Goal: Information Seeking & Learning: Learn about a topic

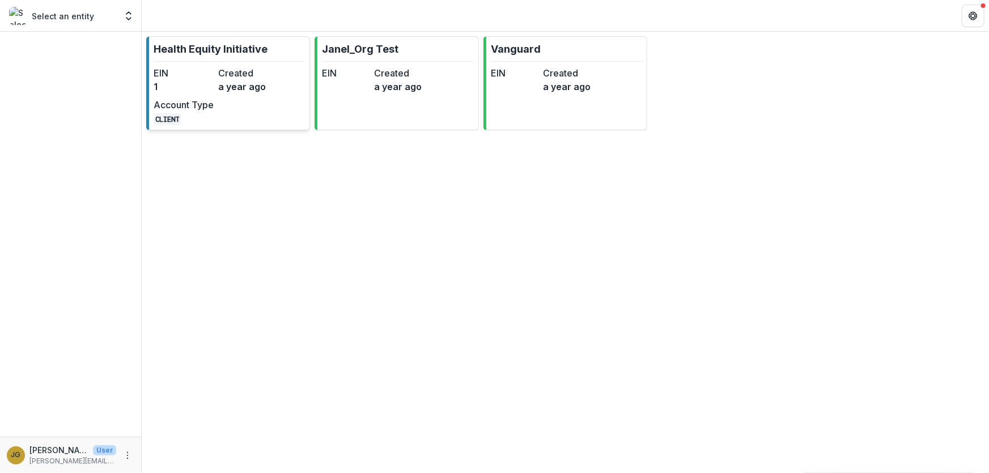
click at [194, 52] on p "Health Equity Initiative" at bounding box center [211, 48] width 114 height 15
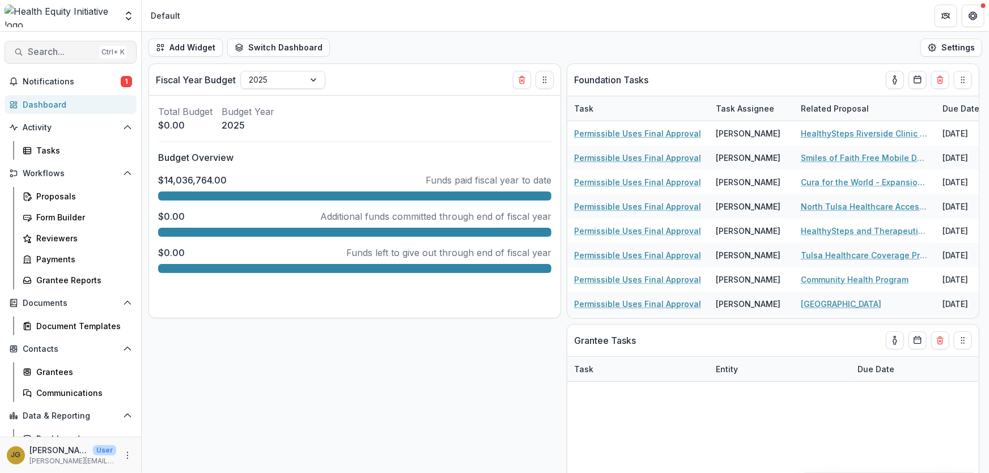
click at [58, 52] on span "Search..." at bounding box center [61, 51] width 67 height 11
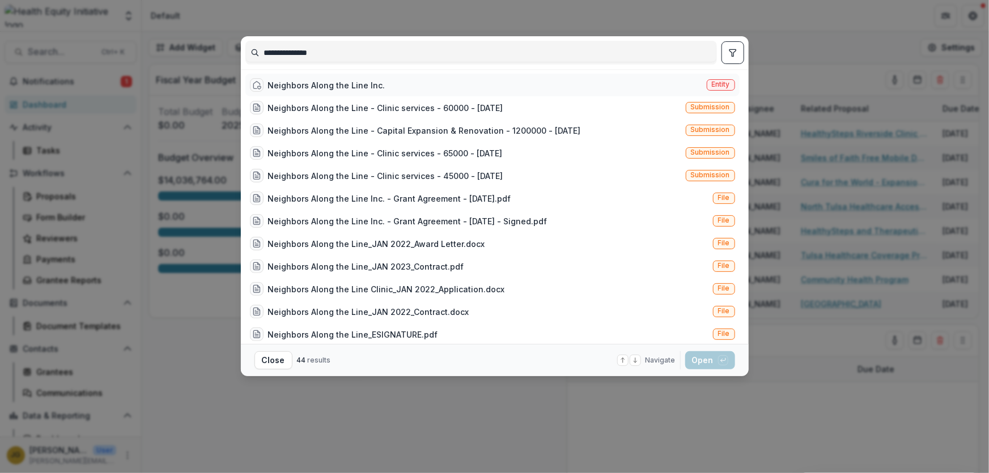
type input "**********"
click at [715, 88] on span "Entity" at bounding box center [721, 84] width 18 height 8
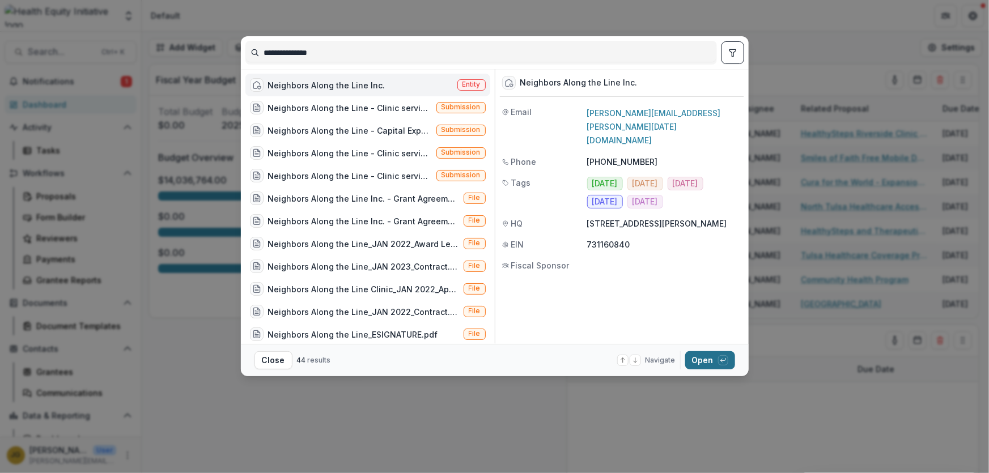
click at [708, 363] on button "Open with enter key" at bounding box center [710, 360] width 50 height 18
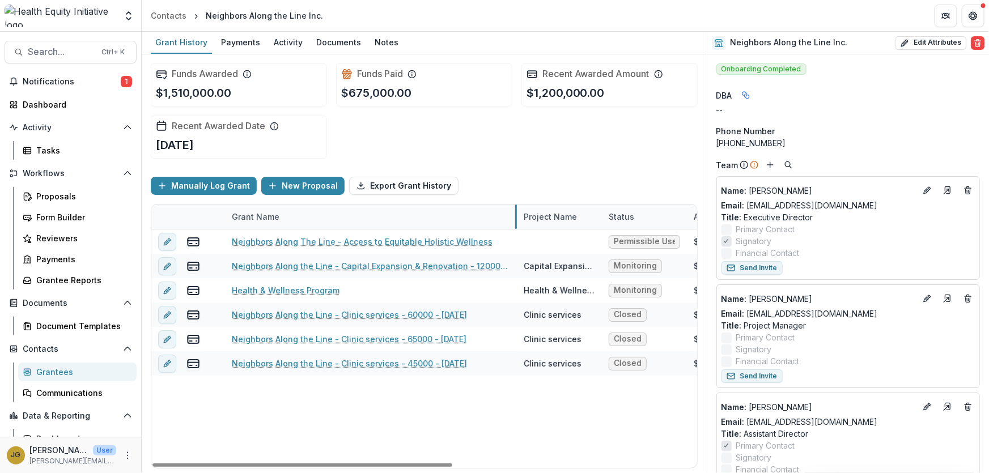
drag, startPoint x: 366, startPoint y: 215, endPoint x: 516, endPoint y: 224, distance: 150.4
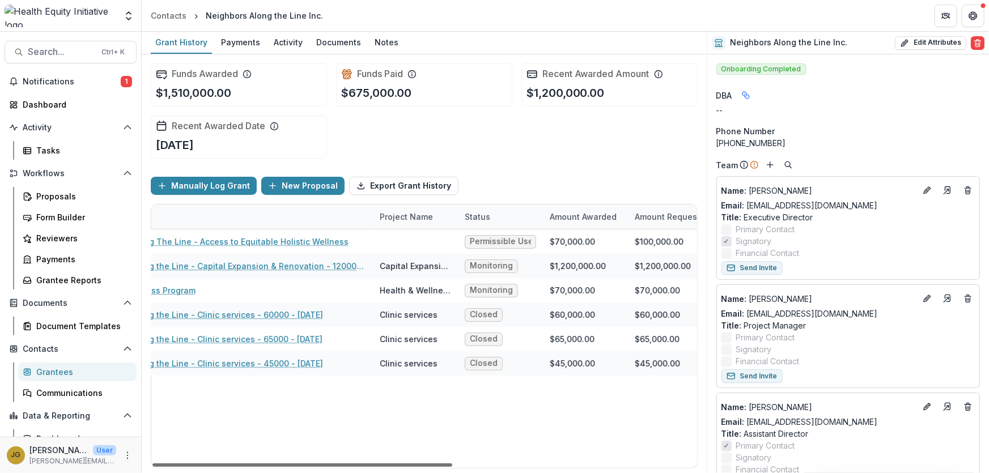
scroll to position [0, 147]
drag, startPoint x: 317, startPoint y: 465, endPoint x: 398, endPoint y: 465, distance: 81.1
click at [398, 465] on div at bounding box center [302, 465] width 300 height 3
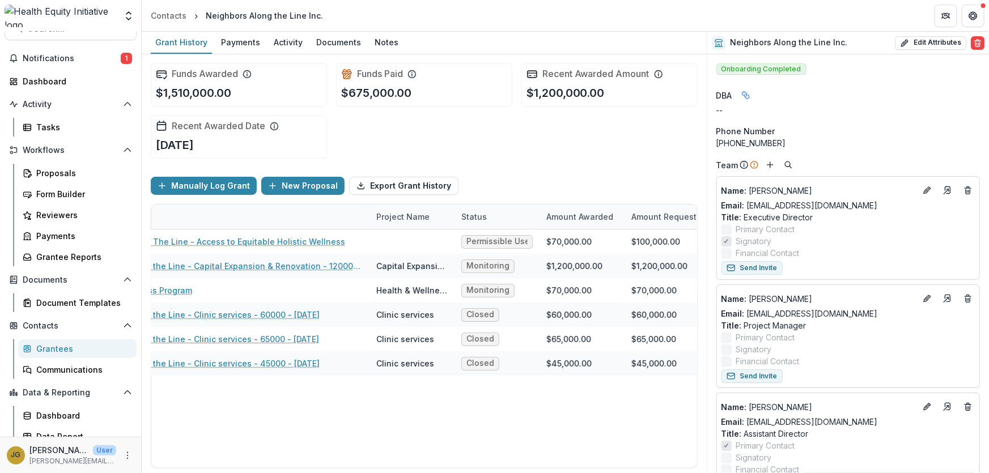
scroll to position [31, 0]
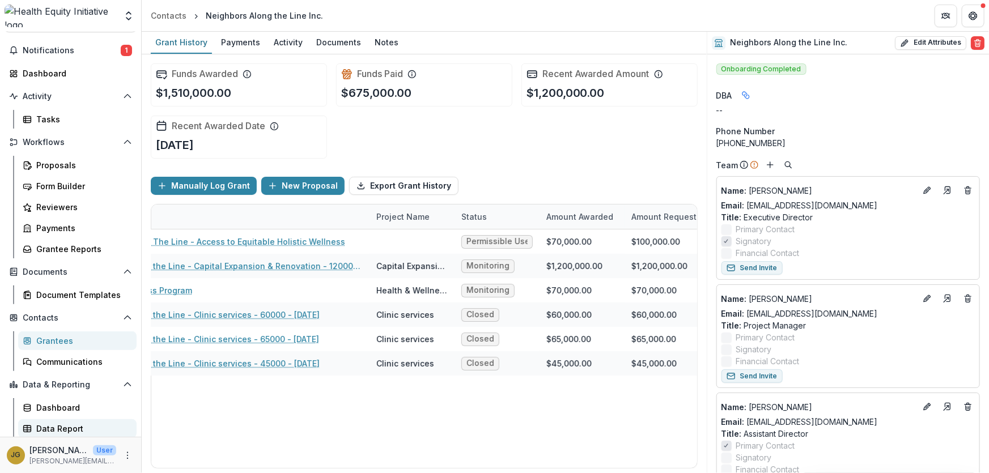
click at [65, 429] on div "Data Report" at bounding box center [81, 429] width 91 height 12
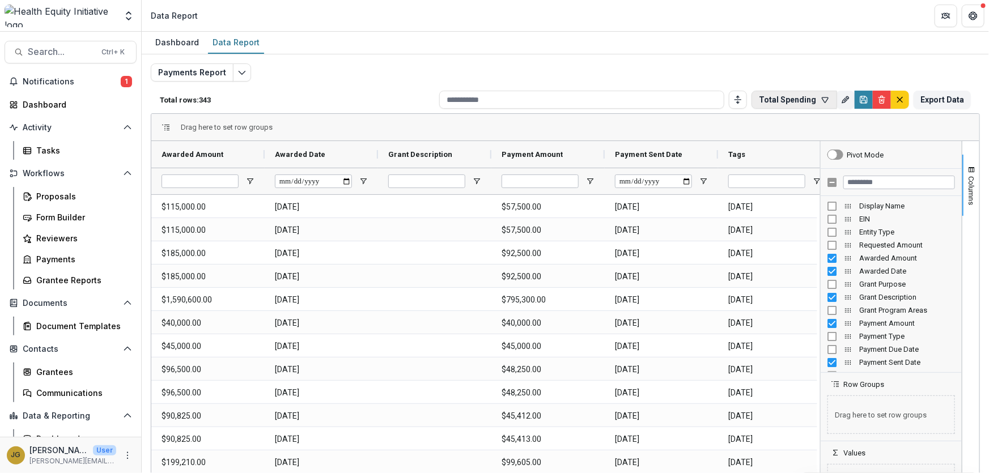
click at [822, 98] on icon "button" at bounding box center [825, 99] width 6 height 5
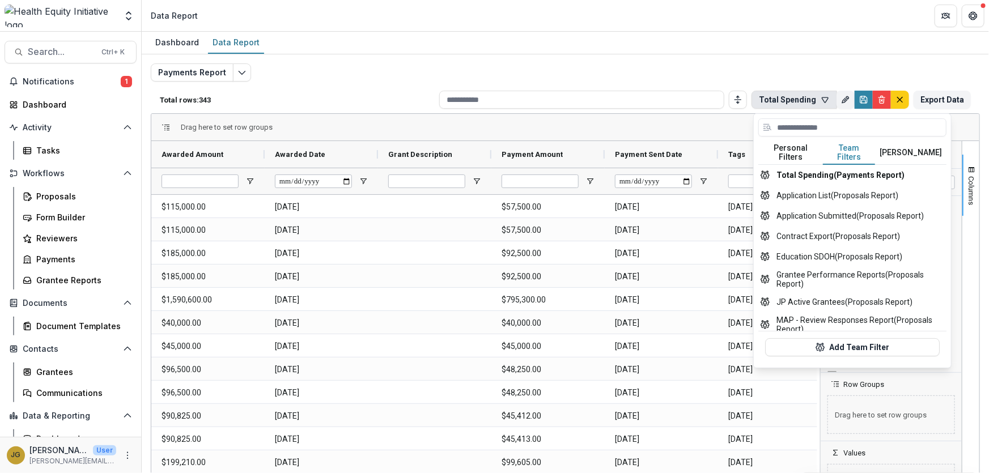
click at [839, 145] on button "Team Filters" at bounding box center [849, 153] width 52 height 24
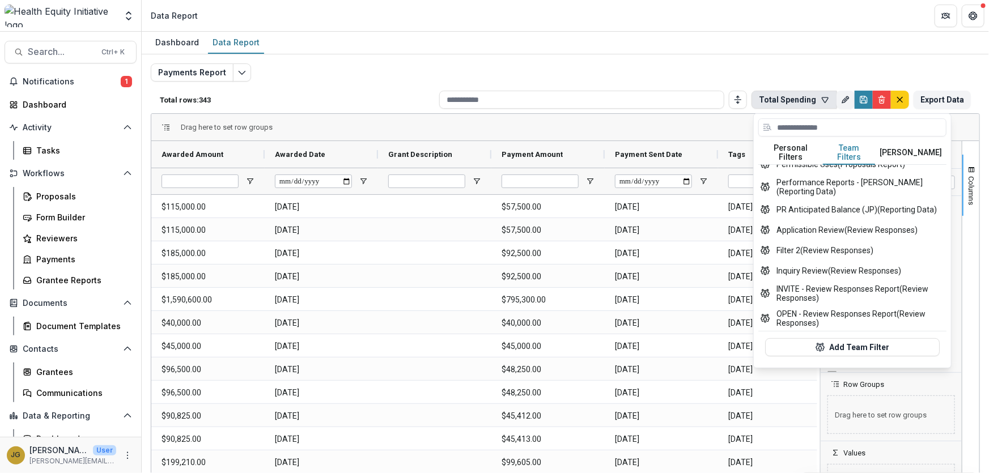
scroll to position [220, 0]
drag, startPoint x: 943, startPoint y: 309, endPoint x: 943, endPoint y: 303, distance: 6.3
click at [943, 303] on div "No personal filters found. Add Personal Filter Total Spending (Payments Report)…" at bounding box center [852, 264] width 188 height 198
click at [801, 200] on button "PR Anticipated Balance (JP) (Reporting Data)" at bounding box center [852, 210] width 188 height 20
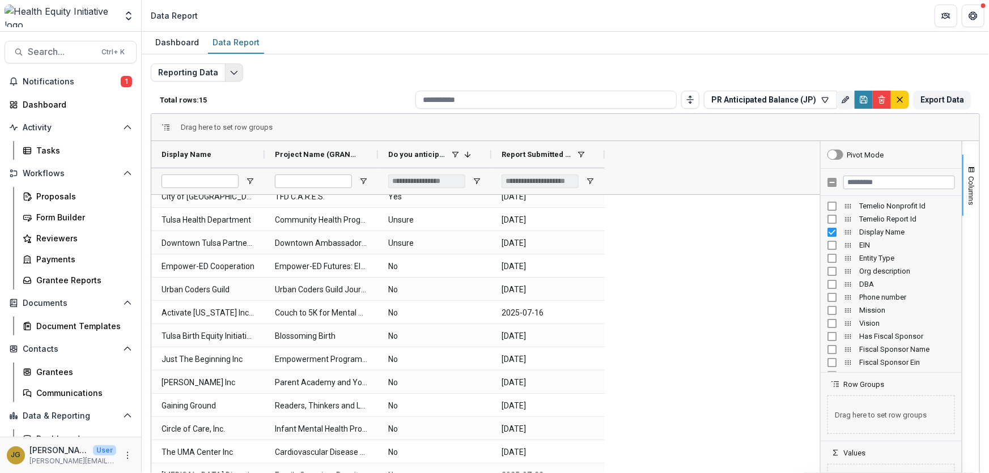
click at [230, 77] on icon "Edit selected report" at bounding box center [234, 72] width 9 height 9
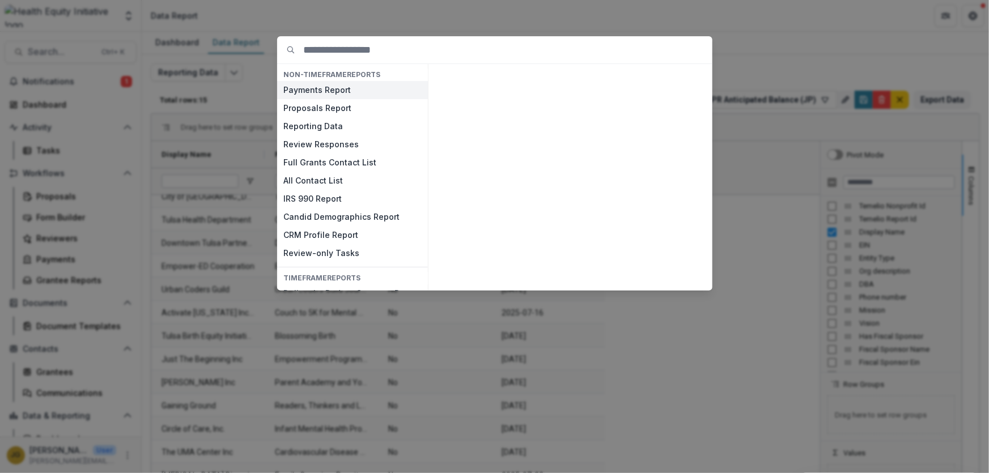
click at [311, 90] on button "Payments Report" at bounding box center [352, 90] width 151 height 18
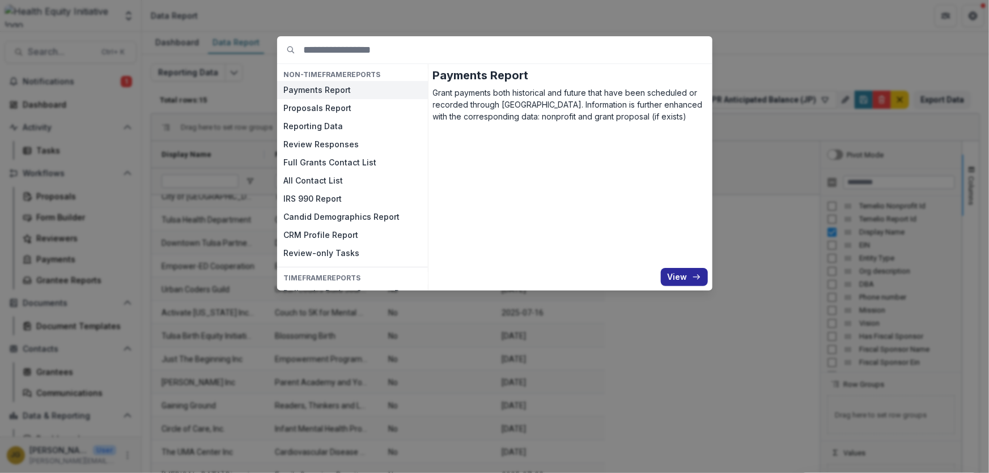
click at [677, 277] on button "View" at bounding box center [684, 277] width 47 height 18
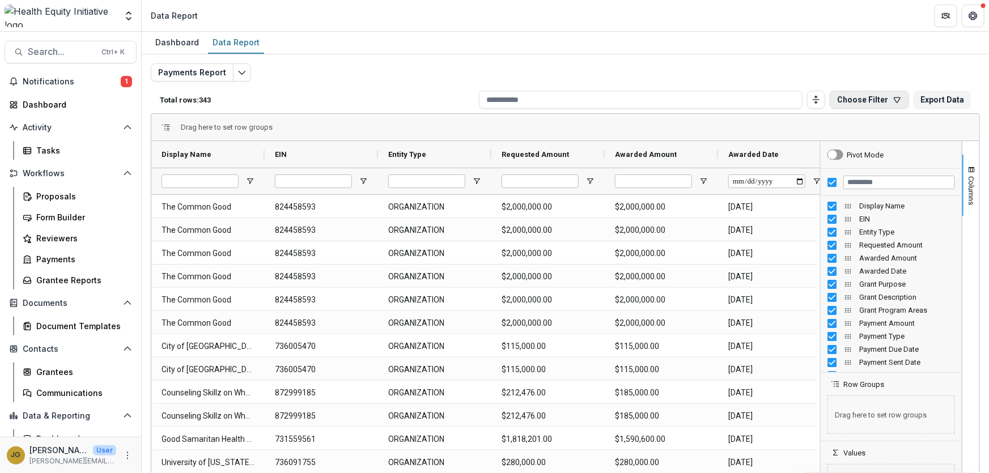
click at [895, 97] on icon "button" at bounding box center [897, 99] width 6 height 5
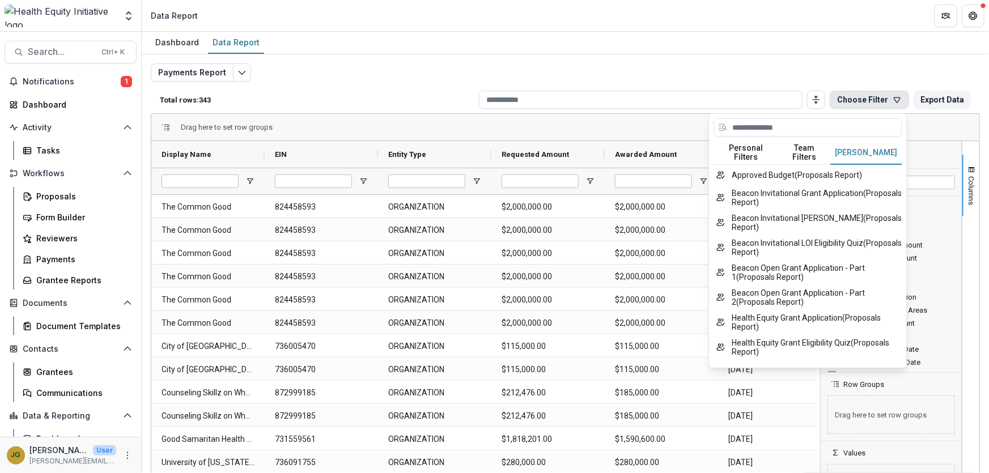
click at [841, 146] on button "[PERSON_NAME]" at bounding box center [865, 153] width 71 height 24
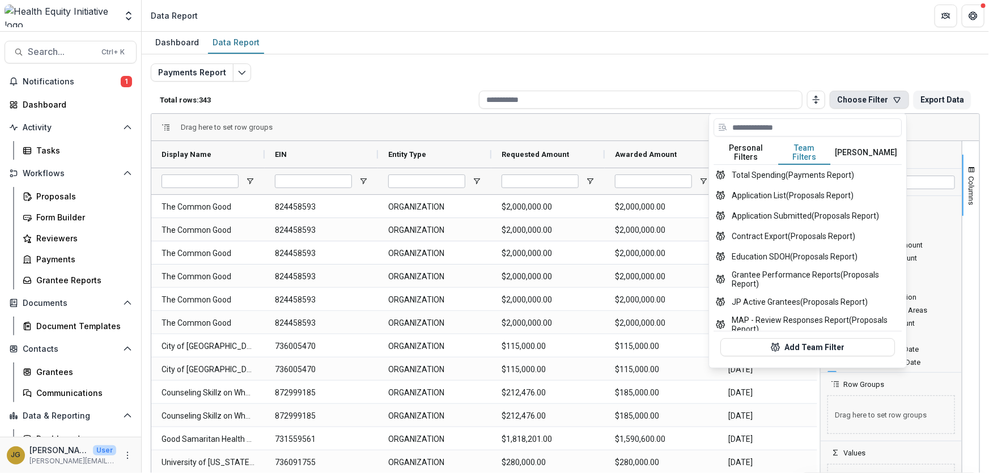
click at [803, 147] on button "Team Filters" at bounding box center [805, 153] width 52 height 24
click at [810, 227] on button "Contract Export (Proposals Report)" at bounding box center [808, 236] width 188 height 20
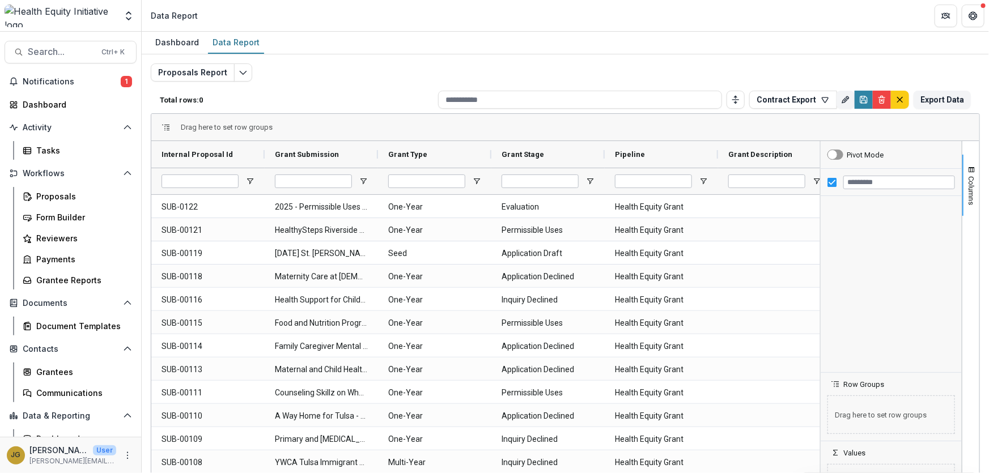
type input "**********"
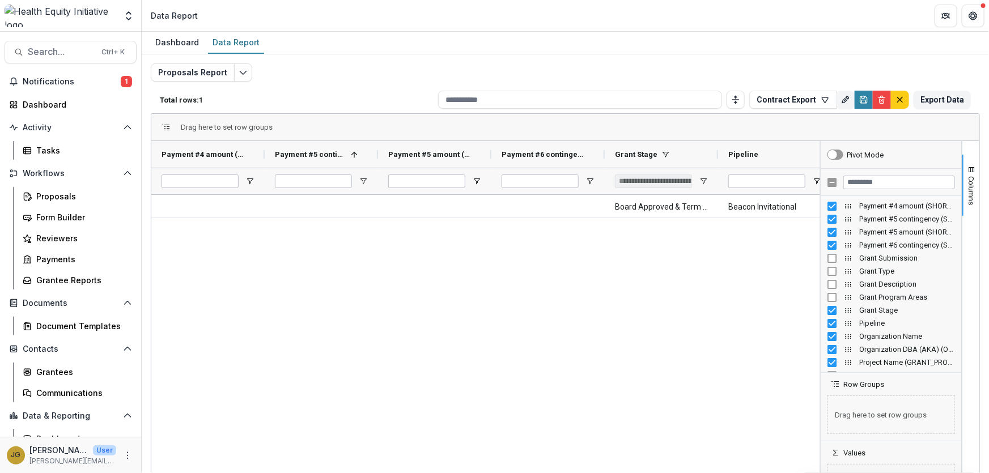
click at [765, 262] on div "Board Approved & Term Sheet Beacon Invitational Jenna_Org Test" at bounding box center [485, 351] width 669 height 312
click at [968, 196] on span "Columns" at bounding box center [972, 190] width 9 height 29
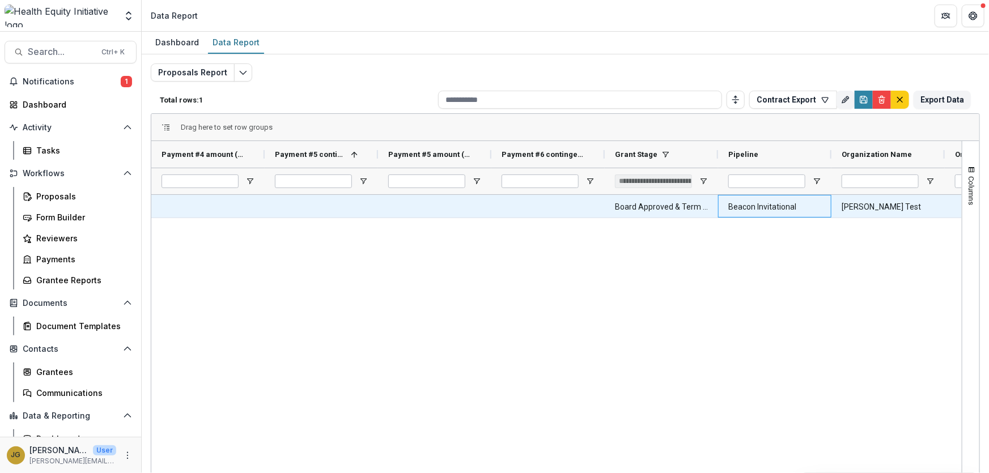
click at [773, 207] on Pipeline-2525 "Beacon Invitational" at bounding box center [774, 207] width 93 height 23
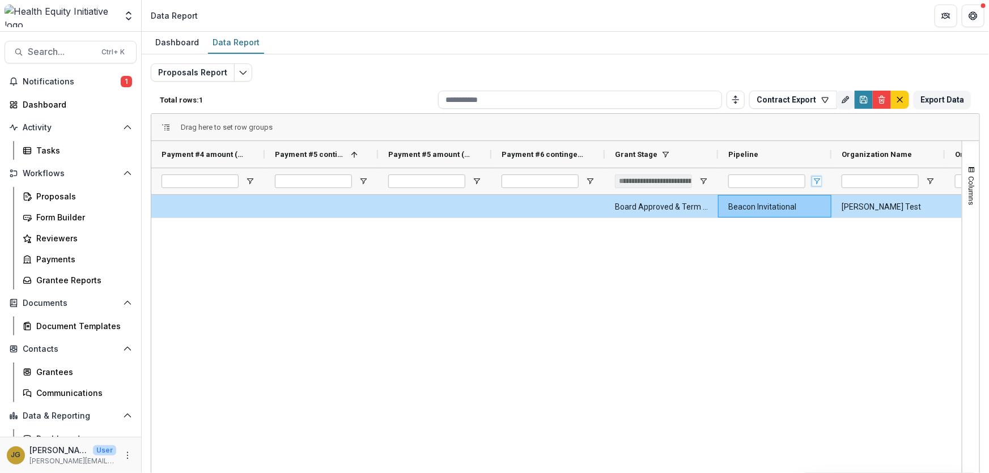
click at [816, 179] on span "Open Filter Menu" at bounding box center [816, 181] width 9 height 9
click at [710, 268] on div "Board Approved & Term Sheet Beacon Invitational [PERSON_NAME] Test [PERSON_NAME…" at bounding box center [556, 351] width 811 height 312
click at [661, 154] on span at bounding box center [665, 154] width 9 height 9
click at [663, 152] on span at bounding box center [665, 154] width 9 height 9
click at [705, 181] on span "Open Filter Menu" at bounding box center [703, 181] width 9 height 9
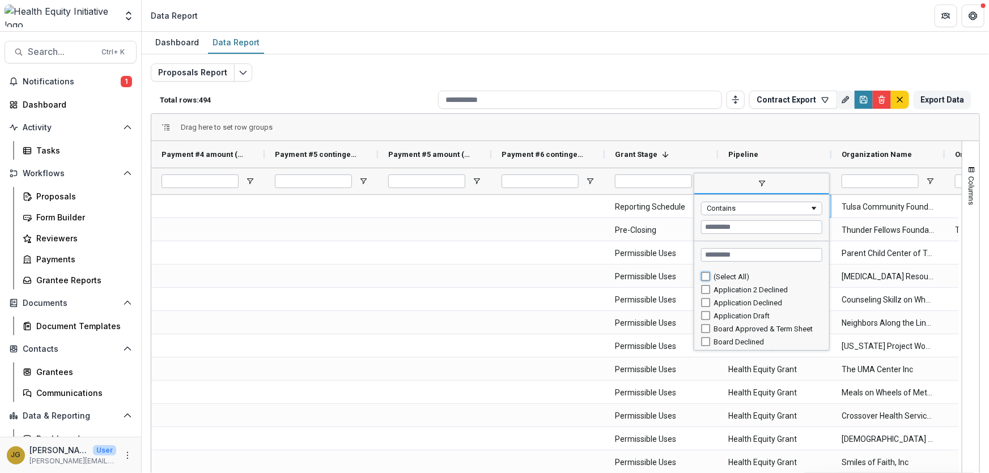
type input "***"
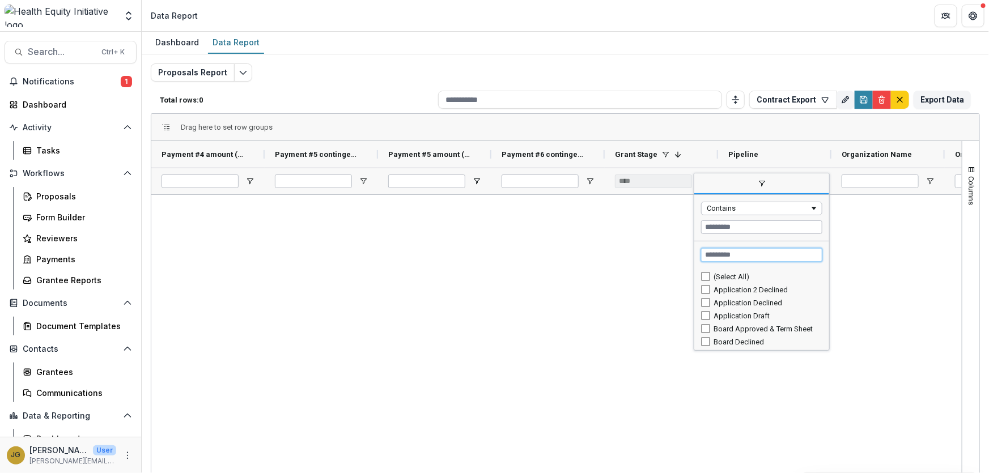
click at [720, 256] on input "Search filter values" at bounding box center [761, 255] width 121 height 14
type input "******"
type input "**********"
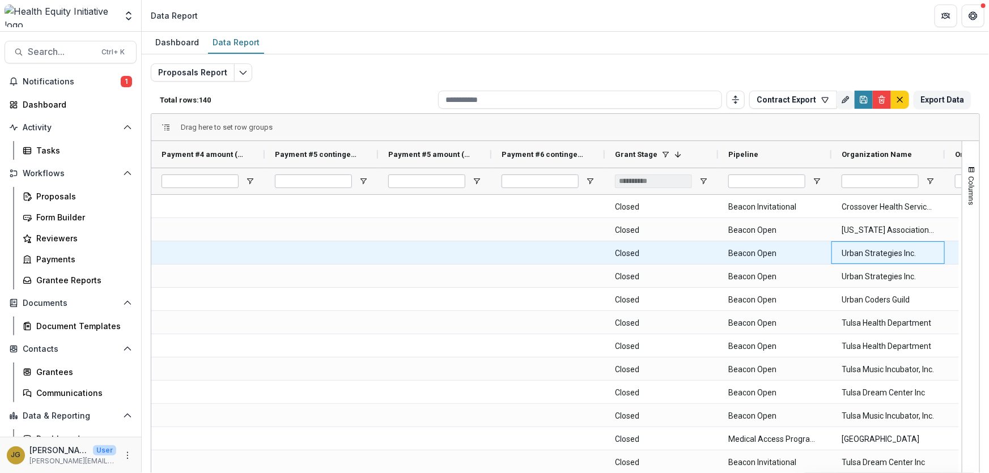
click at [869, 258] on Name-2776 "Urban Strategies Inc." at bounding box center [888, 253] width 93 height 23
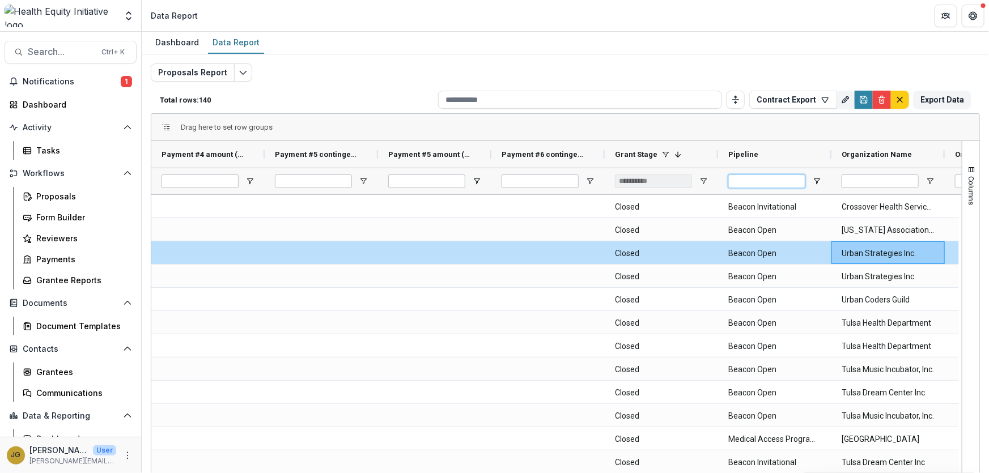
click at [778, 177] on input "Pipeline Filter Input" at bounding box center [766, 182] width 77 height 14
click at [816, 180] on span "Open Filter Menu" at bounding box center [816, 181] width 9 height 9
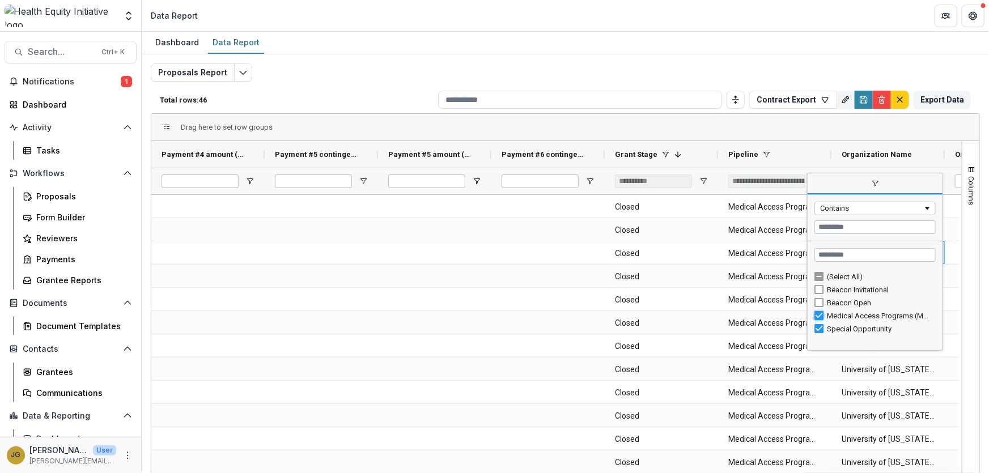
type input "**********"
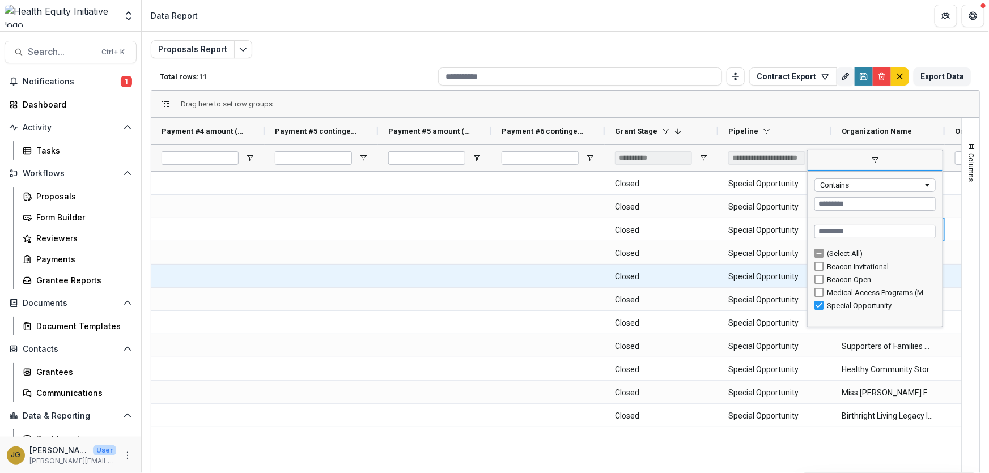
scroll to position [36, 0]
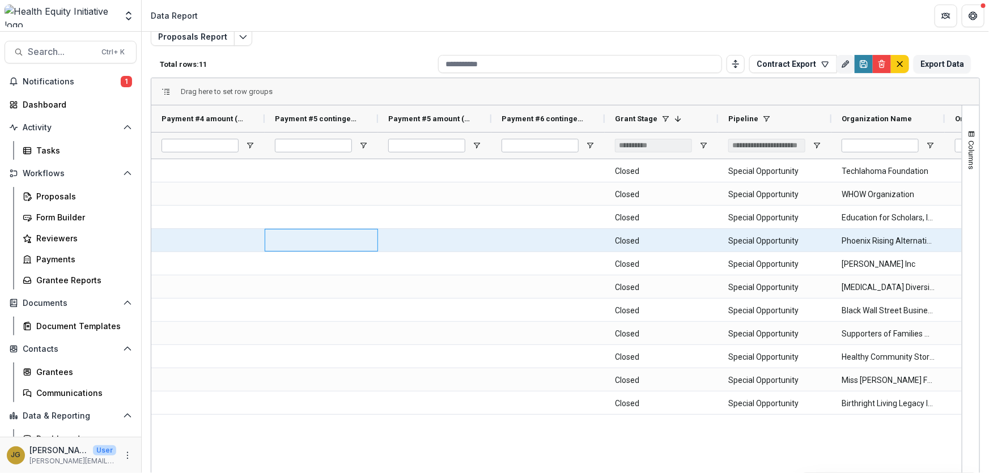
click at [368, 240] on div at bounding box center [321, 240] width 113 height 23
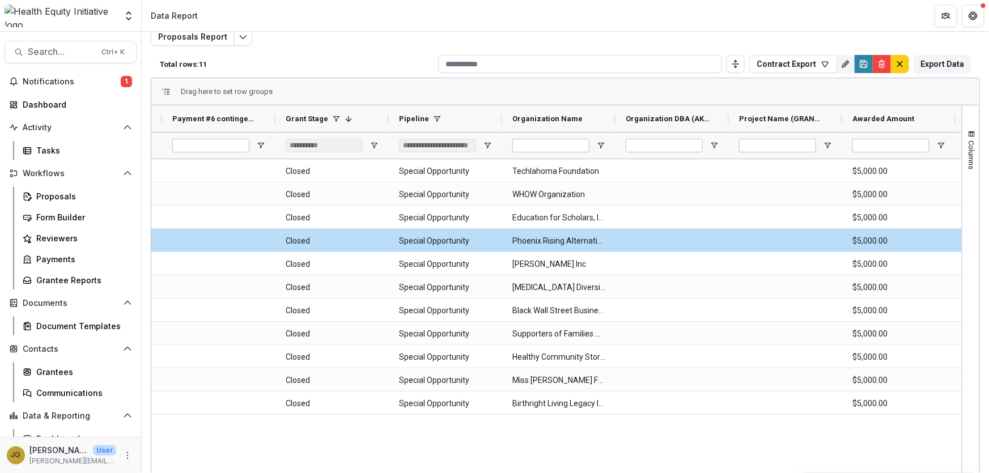
scroll to position [0, 374]
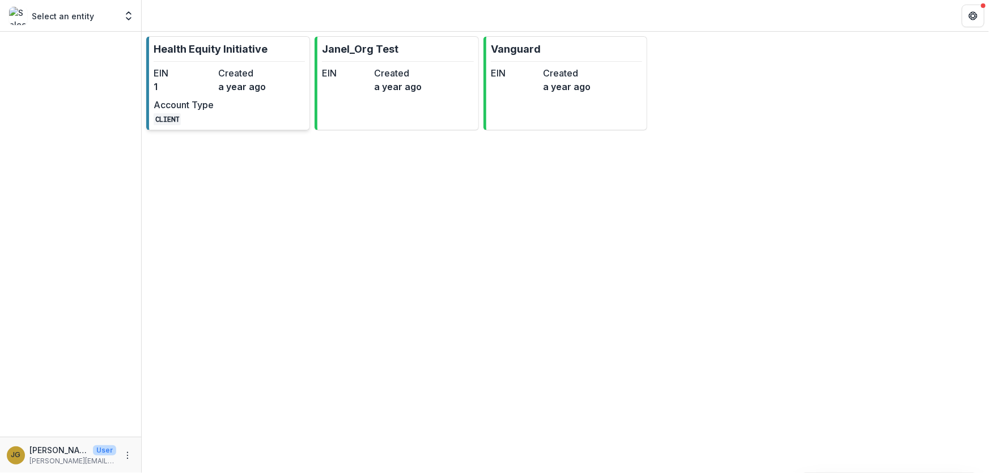
click at [187, 49] on p "Health Equity Initiative" at bounding box center [211, 48] width 114 height 15
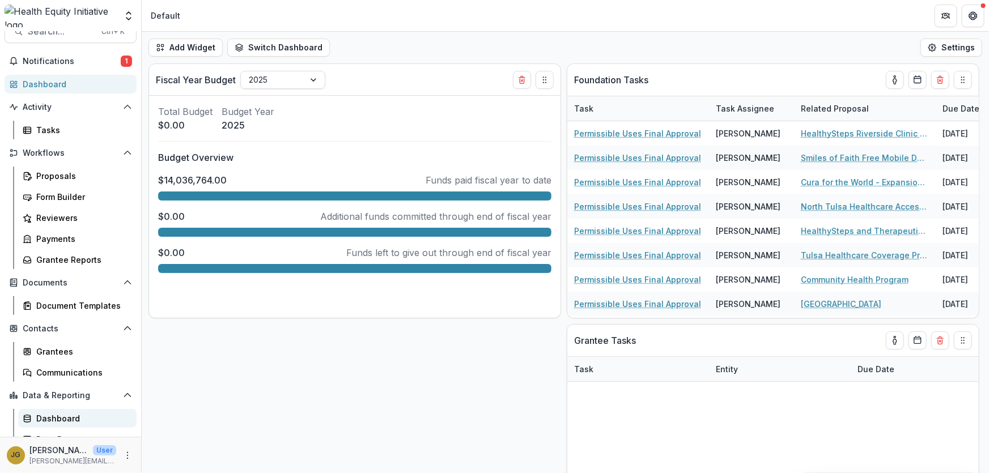
scroll to position [31, 0]
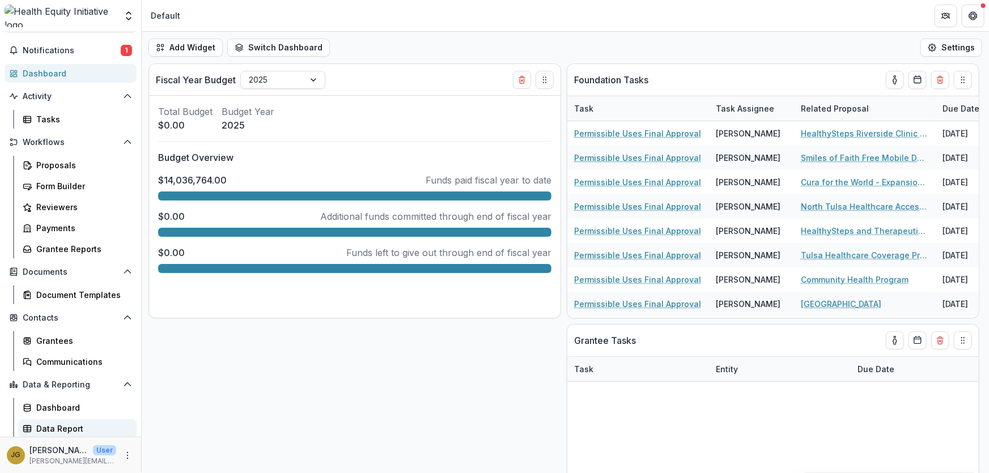
click at [62, 428] on div "Data Report" at bounding box center [81, 429] width 91 height 12
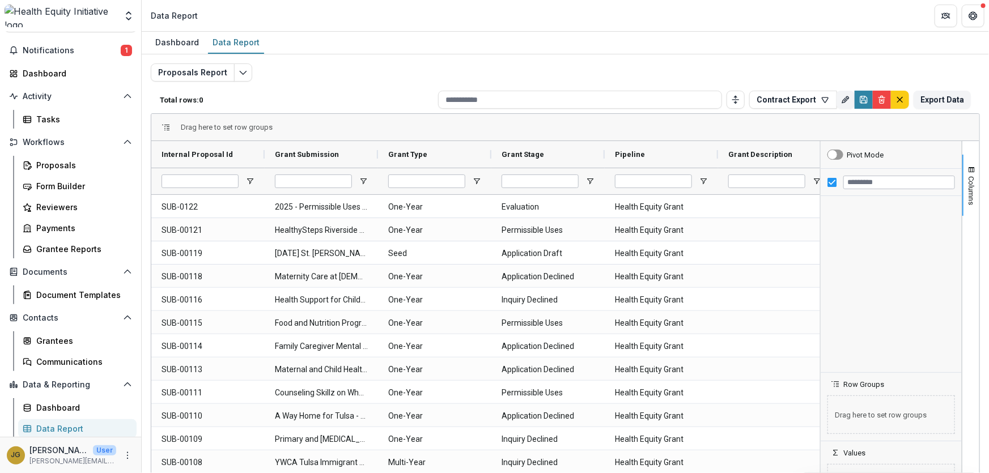
type input "**********"
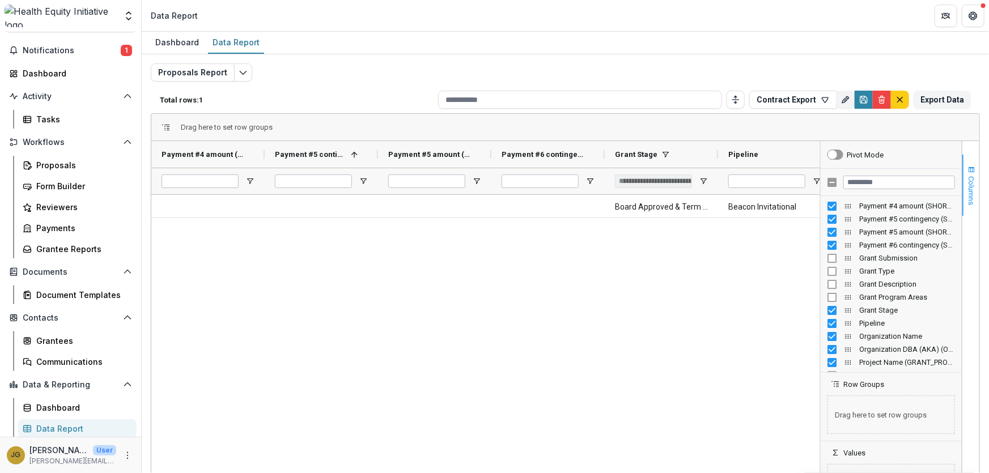
click at [968, 198] on span "Columns" at bounding box center [972, 190] width 9 height 29
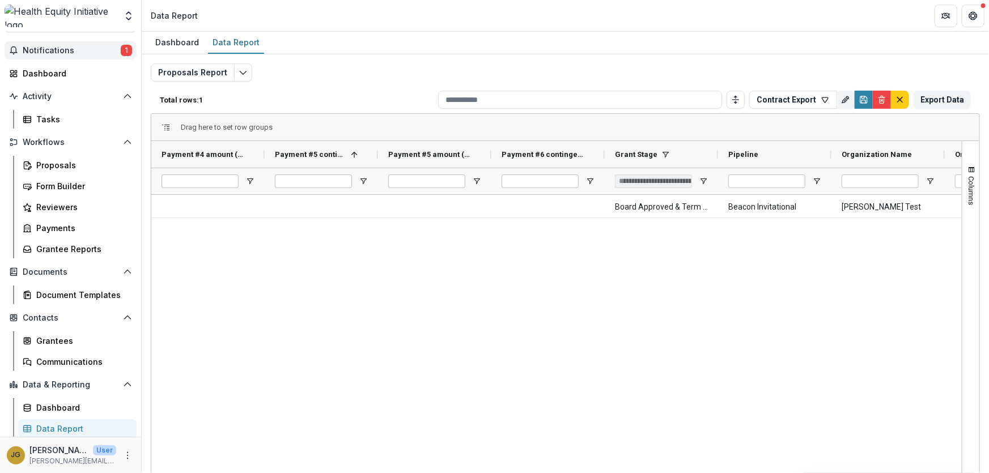
click at [49, 47] on span "Notifications" at bounding box center [72, 51] width 98 height 10
click at [249, 307] on div "Board Approved & Term Sheet Beacon Invitational [PERSON_NAME] Test [PERSON_NAME…" at bounding box center [556, 351] width 811 height 312
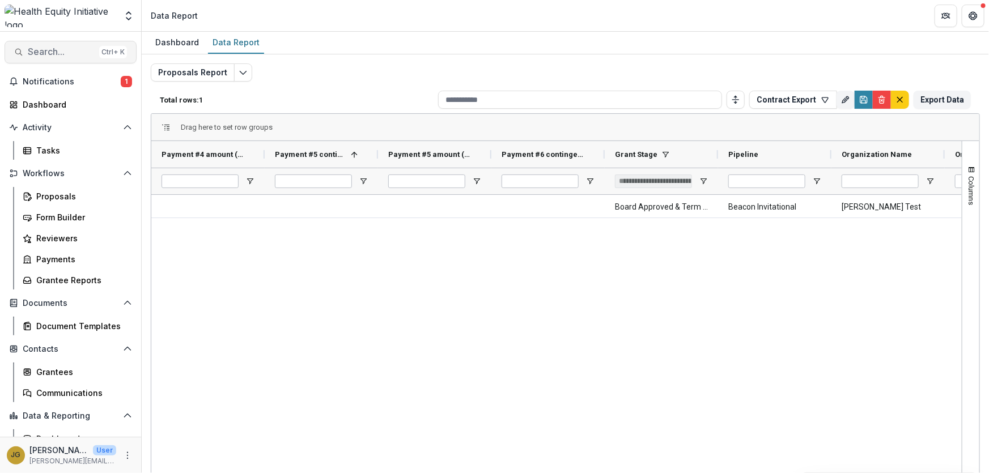
click at [53, 50] on span "Search..." at bounding box center [61, 51] width 67 height 11
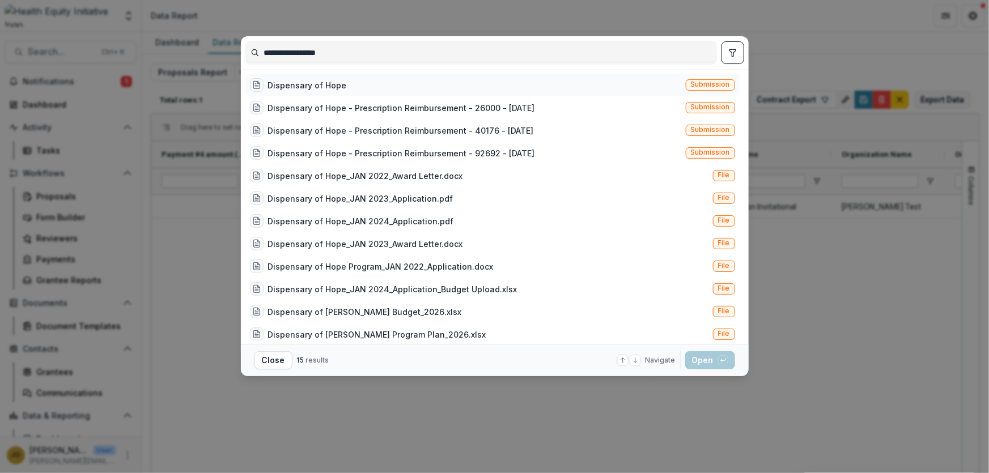
type input "**********"
click at [294, 86] on div "Dispensary of Hope" at bounding box center [307, 85] width 79 height 12
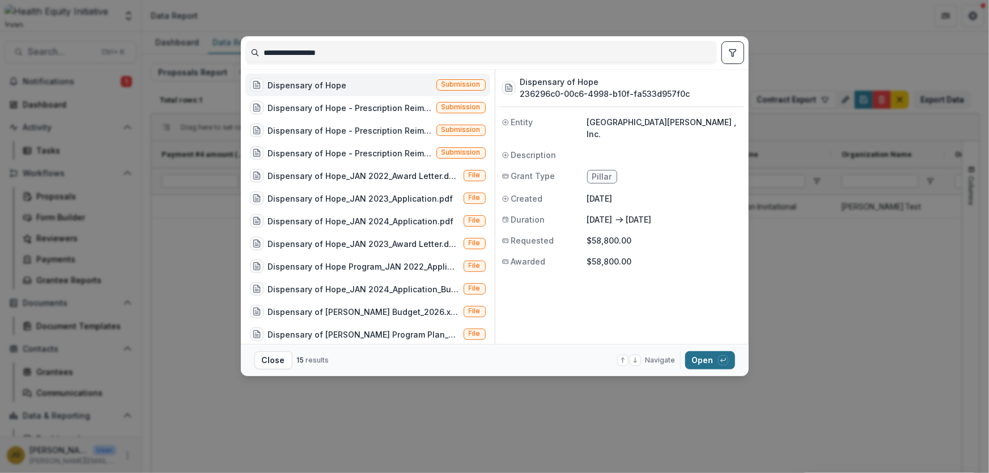
click at [705, 362] on button "Open with enter key" at bounding box center [710, 360] width 50 height 18
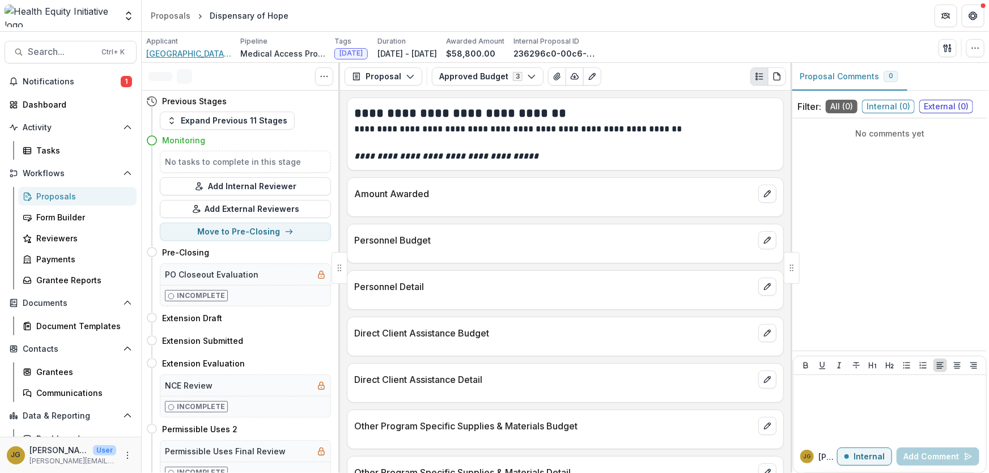
click at [188, 52] on span "[GEOGRAPHIC_DATA][PERSON_NAME] , Inc." at bounding box center [188, 54] width 85 height 12
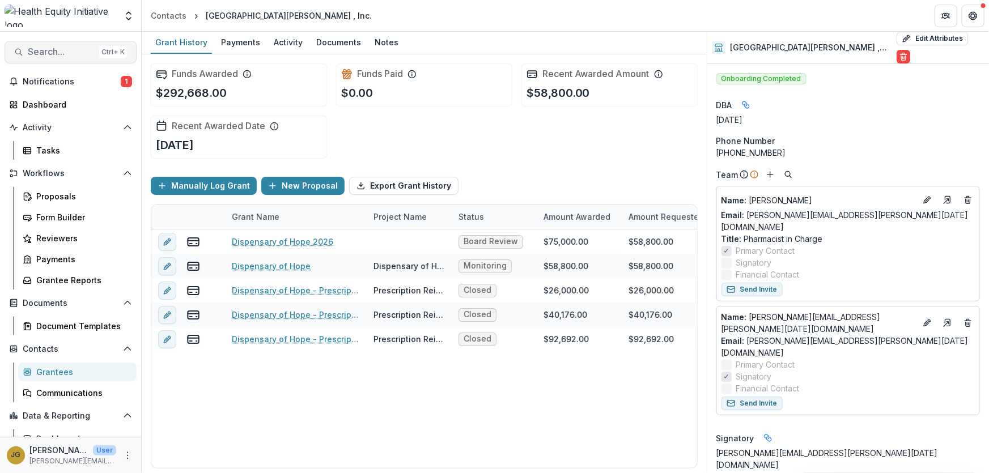
click at [36, 51] on span "Search..." at bounding box center [61, 51] width 67 height 11
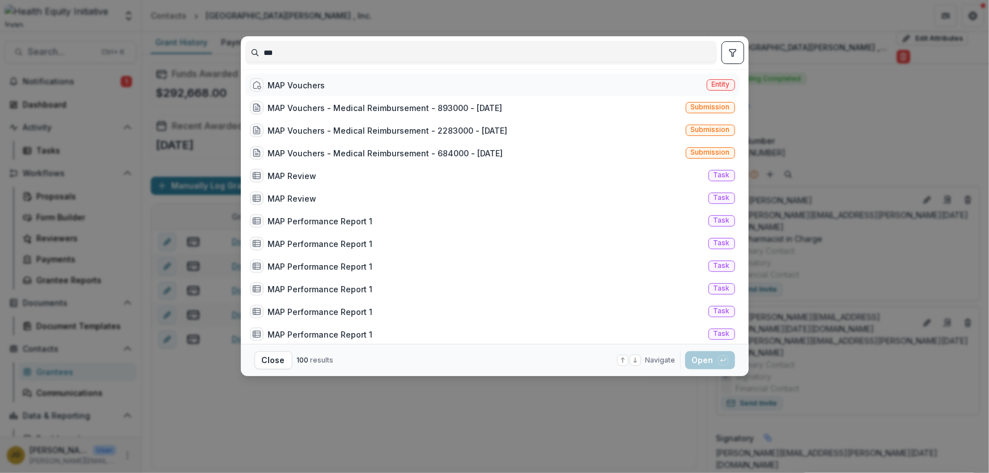
type input "***"
click at [287, 86] on div "MAP Vouchers" at bounding box center [296, 85] width 57 height 12
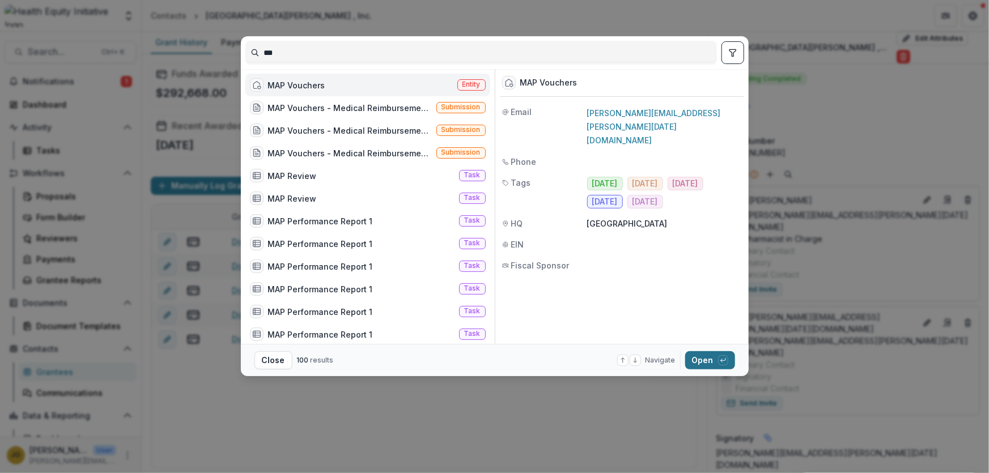
click at [703, 359] on button "Open with enter key" at bounding box center [710, 360] width 50 height 18
